Goal: Find specific page/section: Find specific page/section

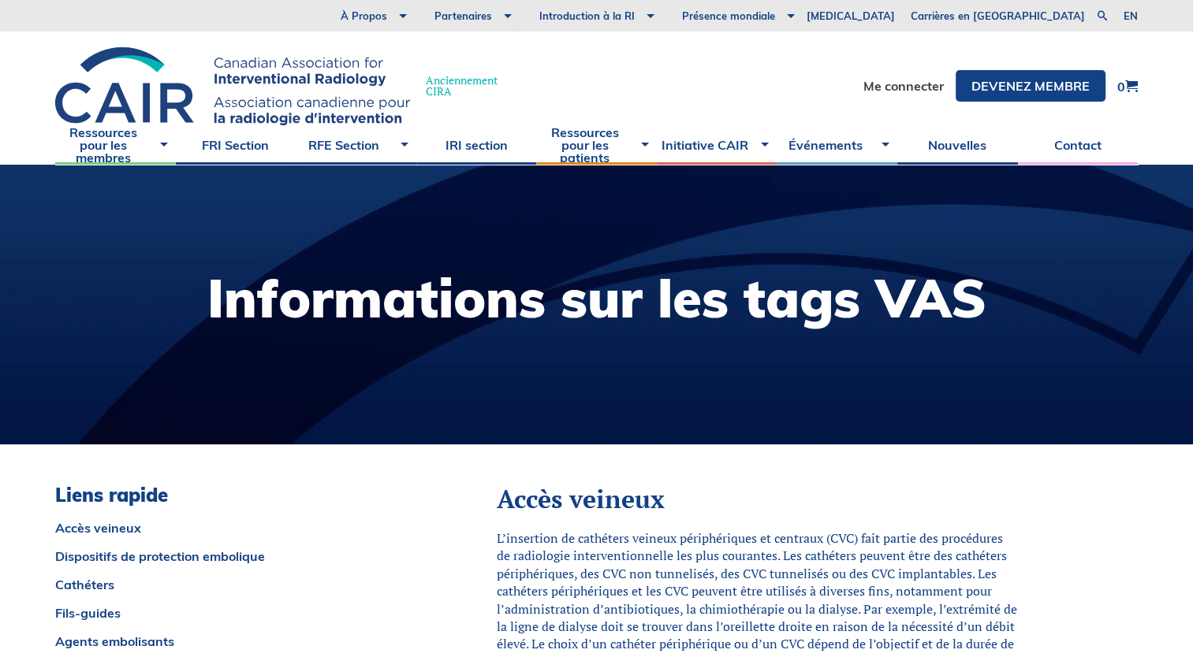
click at [586, 22] on div "À Propos Vision et mission Membre de la direction Rapports annuels Etats Financ…" at bounding box center [596, 16] width 1193 height 32
click at [586, 17] on link "en" at bounding box center [1130, 16] width 14 height 10
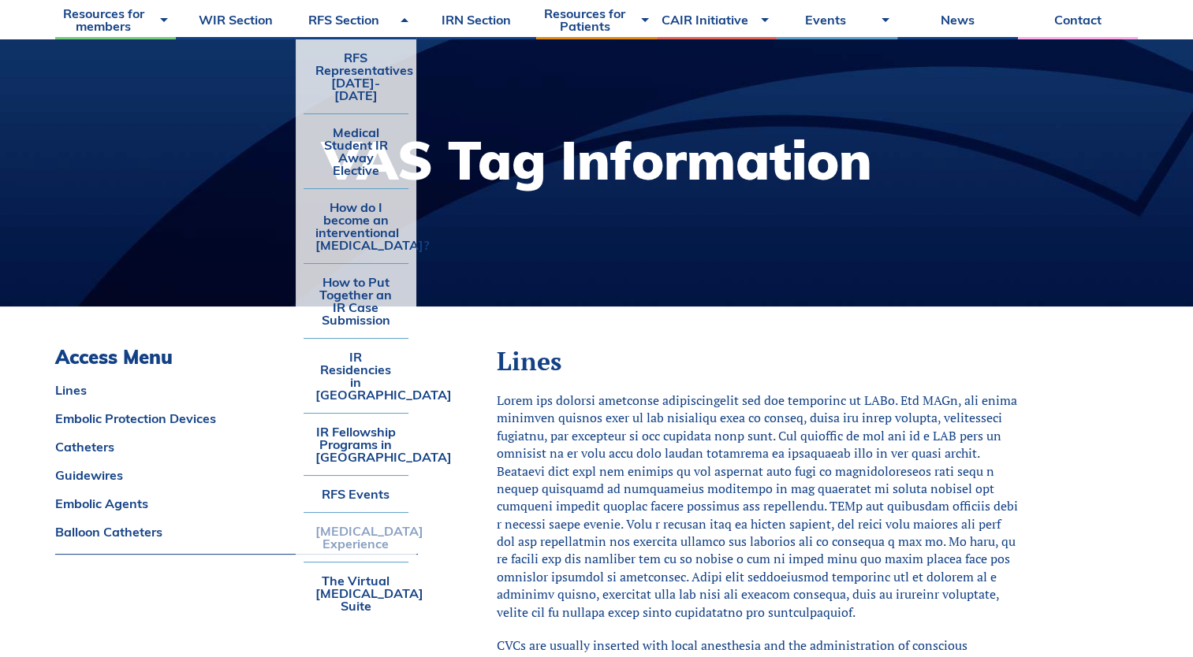
scroll to position [158, 0]
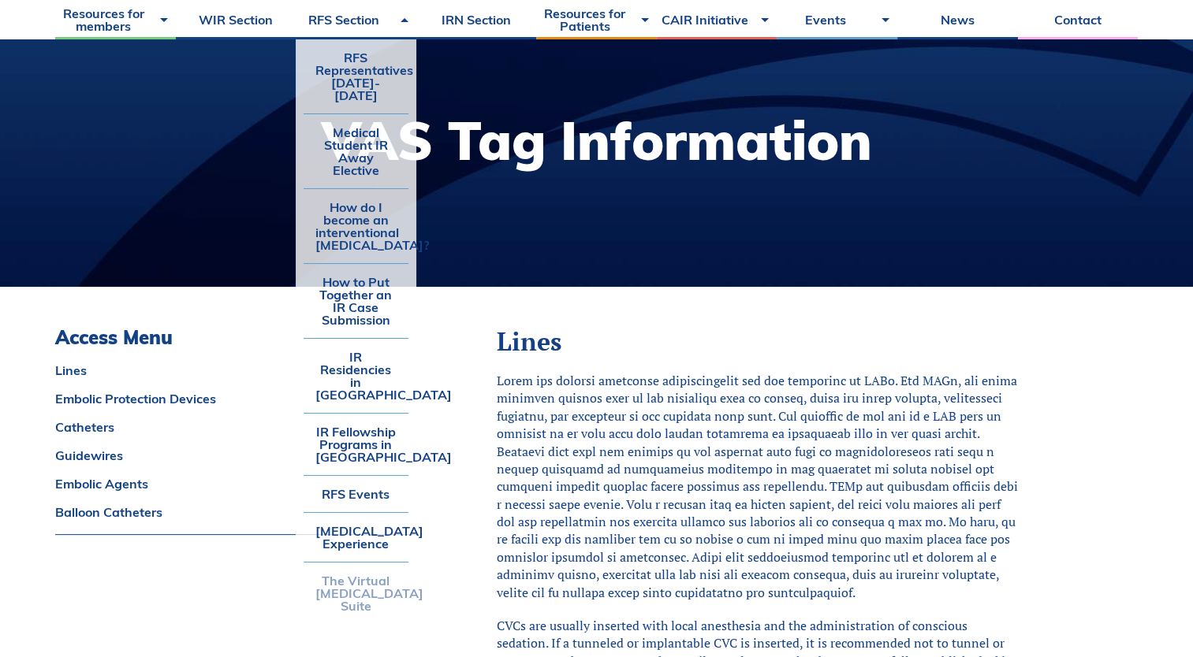
click at [385, 564] on link "The Virtual [MEDICAL_DATA] Suite" at bounding box center [355, 593] width 105 height 61
